Goal: Task Accomplishment & Management: Manage account settings

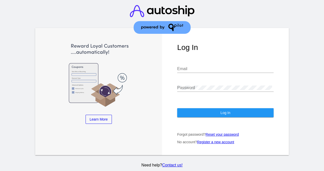
type input "marketing@eadlabs.com"
click at [243, 113] on button "Log In" at bounding box center [225, 112] width 96 height 9
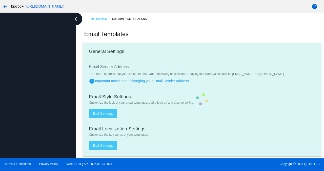
type input "support@biocbdplus.com"
checkbox input "true"
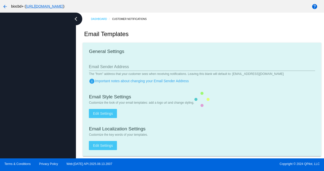
type input "minerva@biocbdplus.com"
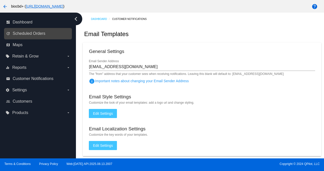
click at [52, 37] on link "update Scheduled Orders" at bounding box center [38, 34] width 64 height 8
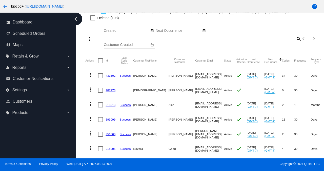
scroll to position [42, 0]
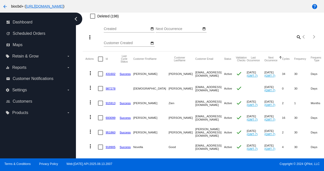
click at [112, 75] on link "431602" at bounding box center [110, 73] width 10 height 3
click at [110, 90] on link "987278" at bounding box center [110, 88] width 10 height 3
click at [110, 103] on link "915913" at bounding box center [110, 103] width 10 height 3
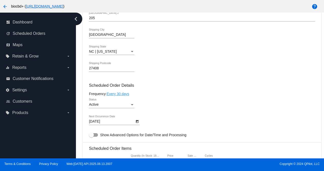
scroll to position [338, 0]
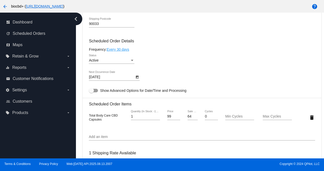
scroll to position [245, 0]
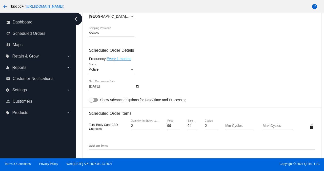
scroll to position [308, 0]
